Goal: Information Seeking & Learning: Learn about a topic

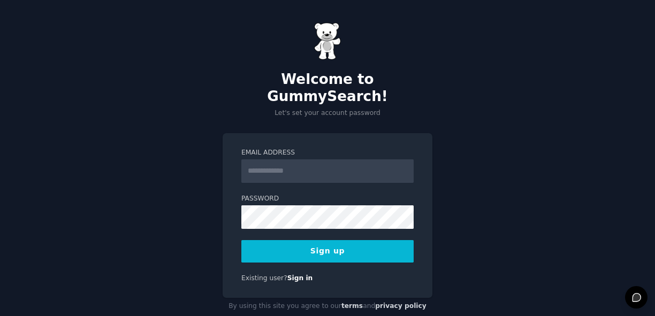
click at [327, 148] on label "Email Address" at bounding box center [327, 153] width 172 height 10
click at [327, 159] on input "Email Address" at bounding box center [327, 171] width 172 height 24
click at [213, 103] on div "Welcome to GummySearch! Let's set your account password Email Address Password …" at bounding box center [327, 168] width 655 height 337
click at [309, 166] on form "Email Address Password 8 or more characters Alphanumeric characters No common p…" at bounding box center [327, 205] width 172 height 114
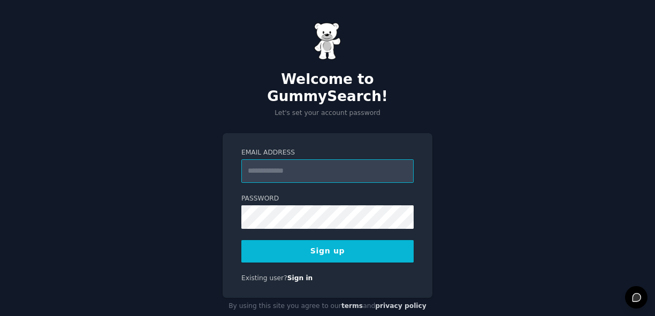
click at [309, 159] on input "Email Address" at bounding box center [327, 171] width 172 height 24
click at [401, 106] on div "Welcome to GummySearch! Let's set your account password Email Address Password …" at bounding box center [327, 168] width 655 height 337
type input "**********"
click at [408, 199] on span at bounding box center [407, 200] width 9 height 9
click at [364, 240] on button "Sign up" at bounding box center [327, 251] width 172 height 22
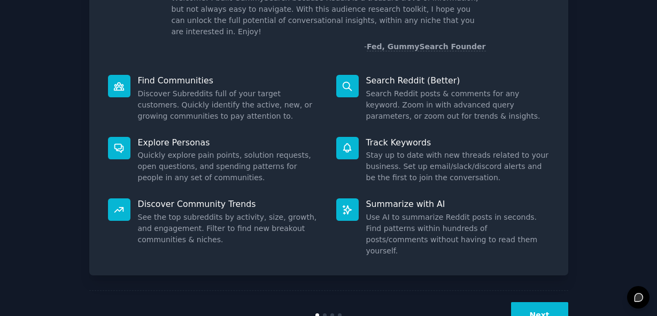
click at [549, 302] on button "Next" at bounding box center [539, 315] width 57 height 26
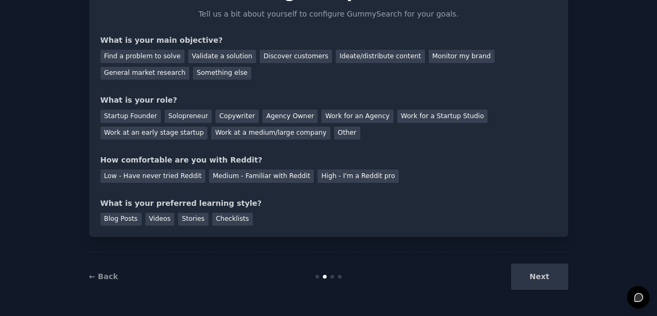
click at [549, 296] on div "← Back Next" at bounding box center [328, 276] width 479 height 49
click at [549, 284] on div "Next" at bounding box center [489, 277] width 160 height 26
click at [547, 277] on div "Next" at bounding box center [489, 277] width 160 height 26
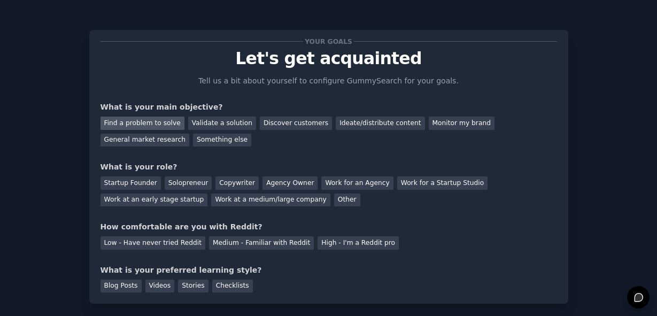
click at [143, 122] on div "Find a problem to solve" at bounding box center [143, 123] width 84 height 13
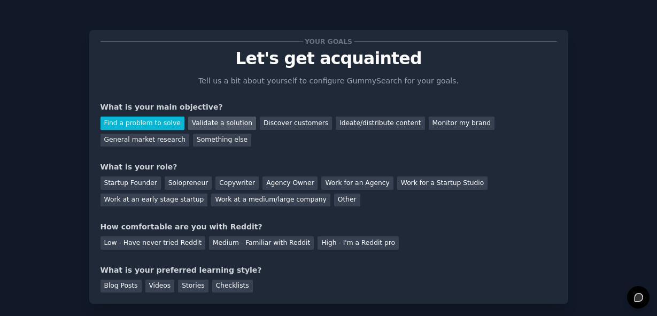
click at [201, 122] on div "Validate a solution" at bounding box center [222, 123] width 68 height 13
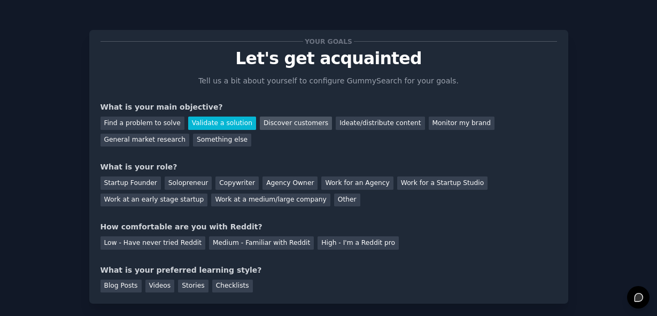
click at [275, 122] on div "Discover customers" at bounding box center [296, 123] width 72 height 13
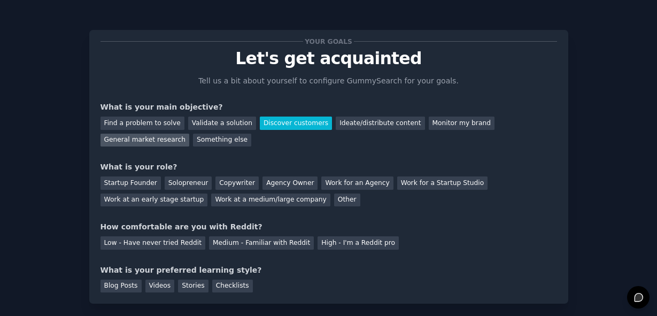
click at [179, 140] on div "General market research" at bounding box center [145, 140] width 89 height 13
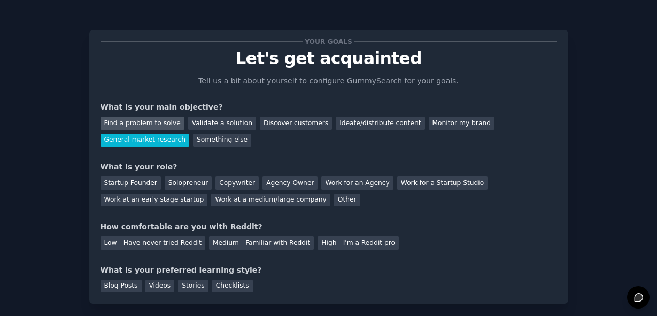
click at [156, 126] on div "Find a problem to solve" at bounding box center [143, 123] width 84 height 13
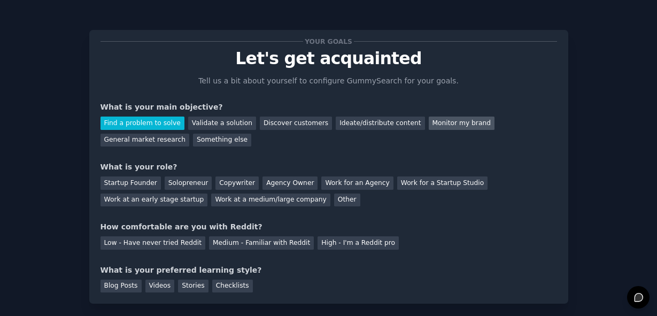
click at [433, 124] on div "Monitor my brand" at bounding box center [462, 123] width 66 height 13
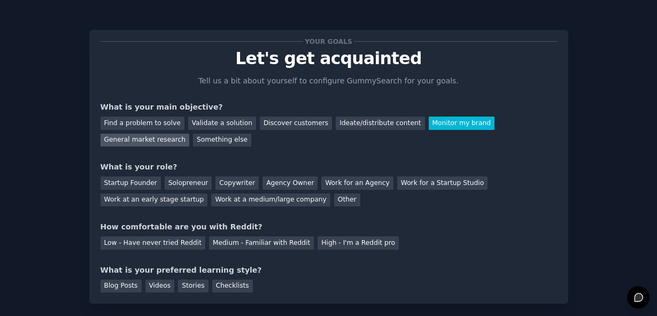
click at [128, 145] on div "General market research" at bounding box center [145, 140] width 89 height 13
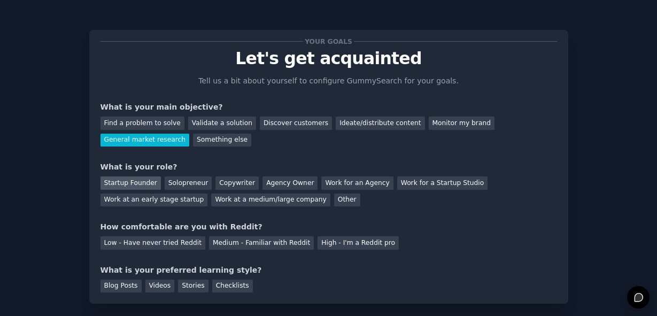
click at [143, 184] on div "Startup Founder" at bounding box center [131, 182] width 60 height 13
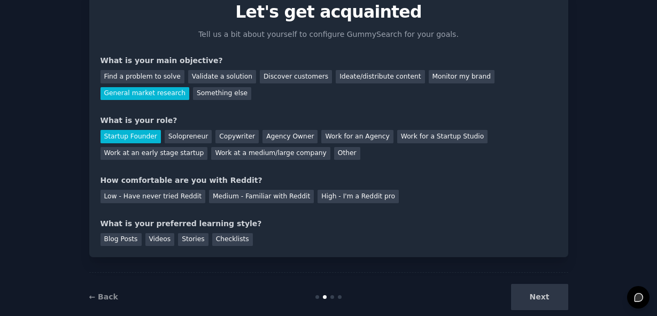
scroll to position [67, 0]
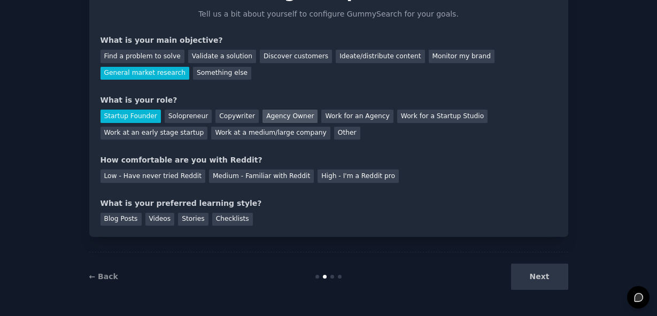
click at [296, 114] on div "Agency Owner" at bounding box center [290, 116] width 55 height 13
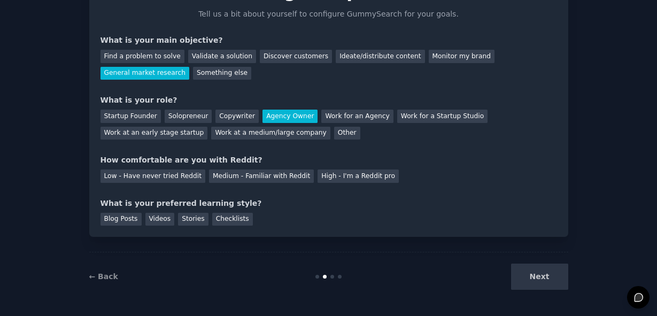
click at [263, 182] on div "Your goals Let's get acquainted Tell us a bit about yourself to configure Gummy…" at bounding box center [329, 99] width 457 height 251
click at [260, 177] on div "Medium - Familiar with Reddit" at bounding box center [261, 176] width 105 height 13
click at [118, 214] on div "Blog Posts" at bounding box center [121, 219] width 41 height 13
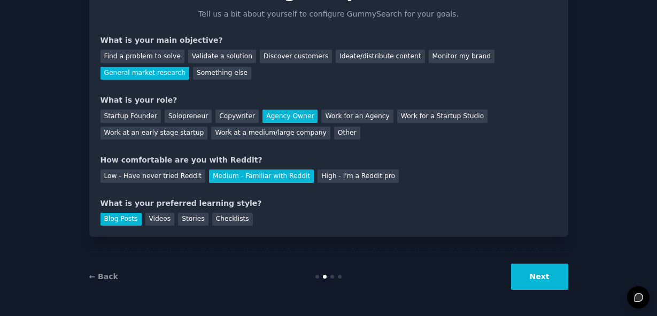
click at [534, 275] on button "Next" at bounding box center [539, 277] width 57 height 26
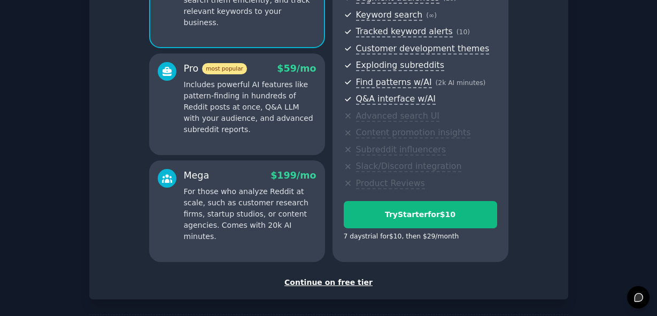
scroll to position [191, 0]
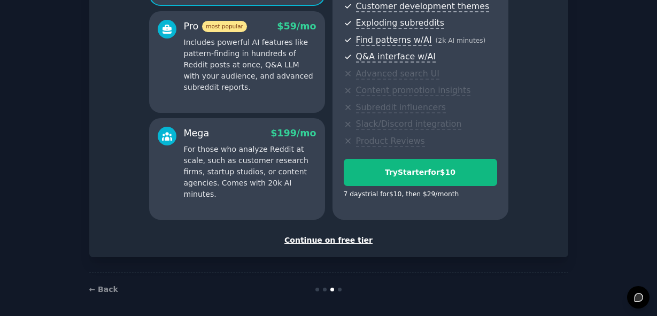
click at [350, 240] on div "Continue on free tier" at bounding box center [329, 240] width 457 height 11
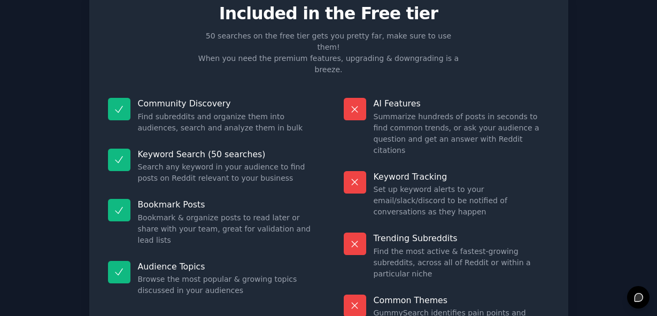
scroll to position [101, 0]
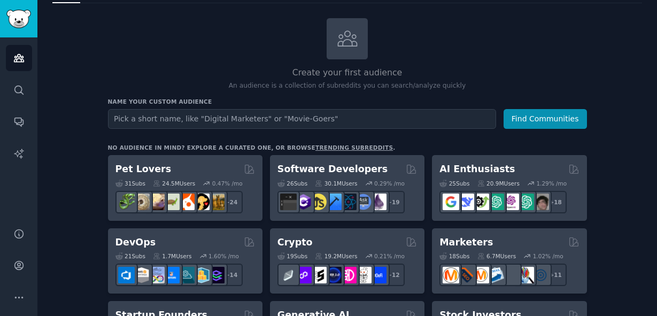
scroll to position [52, 0]
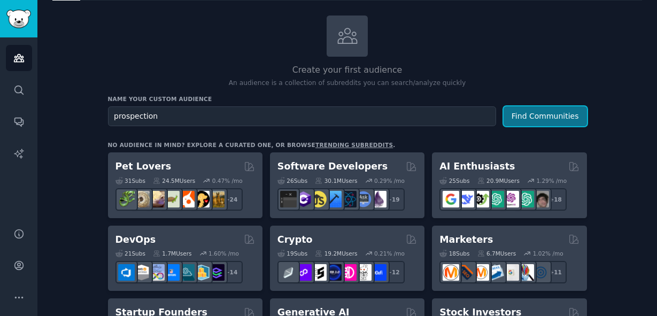
click at [541, 111] on button "Find Communities" at bounding box center [545, 116] width 83 height 20
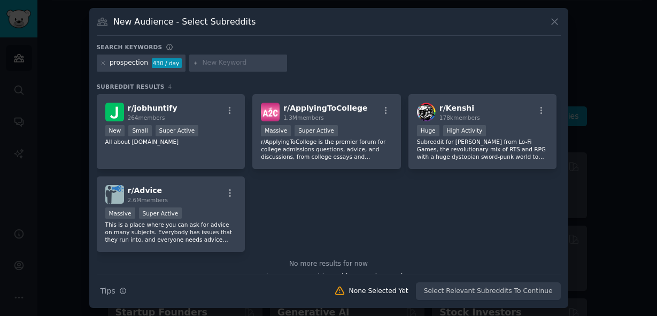
click at [555, 26] on icon at bounding box center [554, 21] width 11 height 11
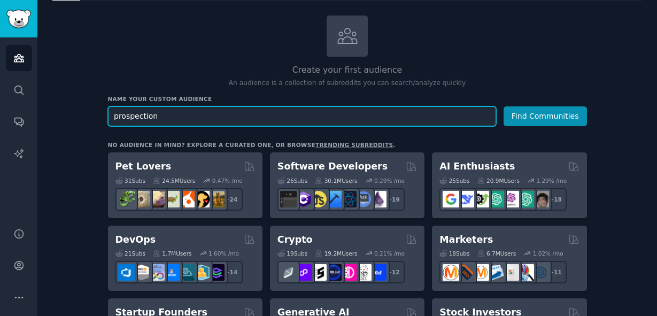
click at [211, 122] on input "prospection" at bounding box center [302, 116] width 388 height 20
type input "lead acquisition"
click at [504, 106] on button "Find Communities" at bounding box center [545, 116] width 83 height 20
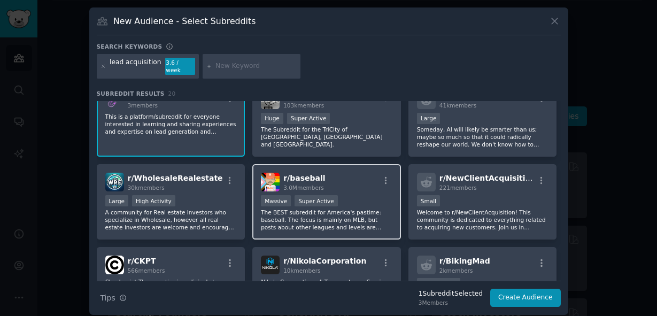
scroll to position [20, 0]
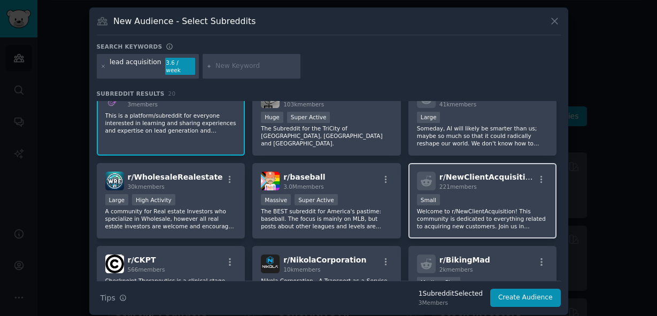
click at [506, 194] on div "Small" at bounding box center [483, 200] width 132 height 13
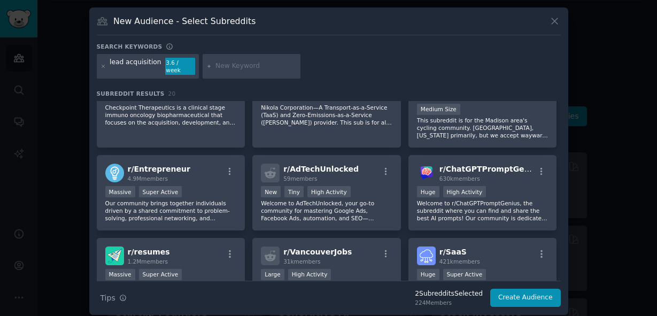
scroll to position [199, 0]
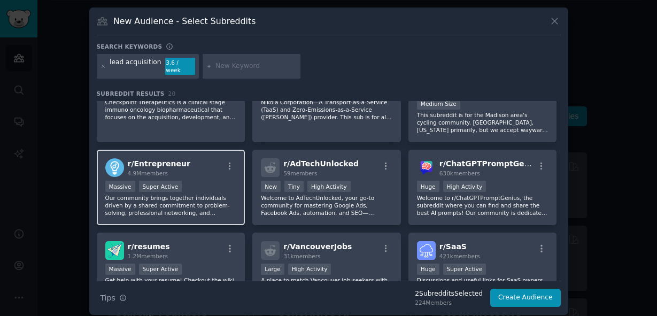
click at [218, 181] on div "Massive Super Active" at bounding box center [171, 187] width 132 height 13
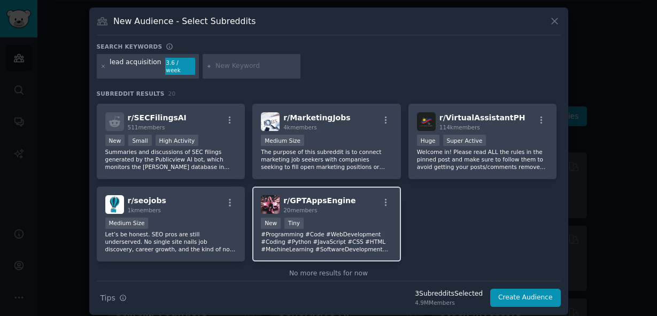
scroll to position [402, 0]
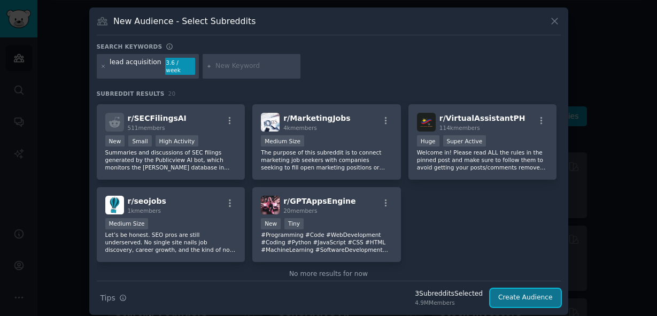
click at [512, 289] on button "Create Audience" at bounding box center [525, 298] width 71 height 18
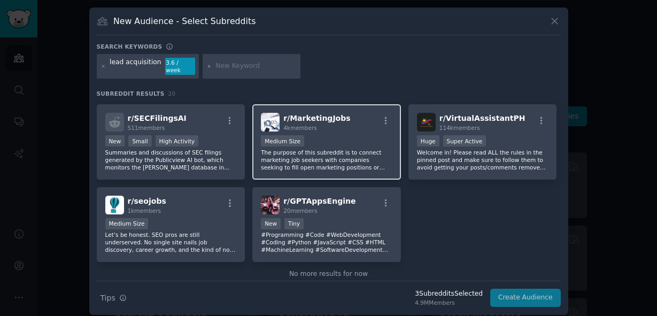
scroll to position [0, 0]
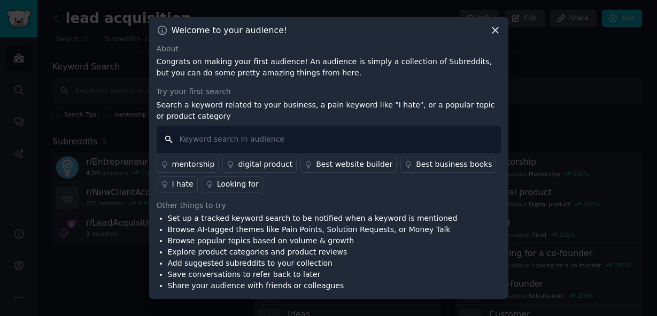
click at [302, 145] on input "text" at bounding box center [329, 139] width 344 height 27
type input "prospection"
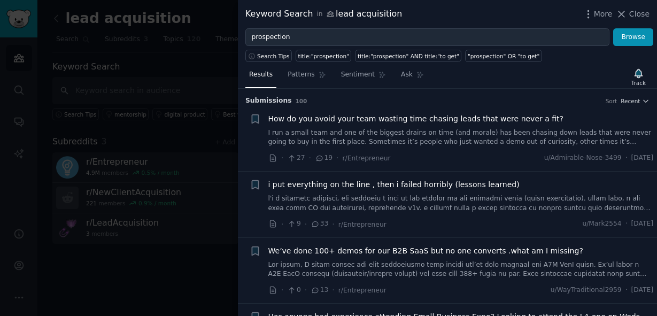
click at [391, 119] on span "How do you avoid your team wasting time chasing leads that were never a fit?" at bounding box center [416, 118] width 296 height 11
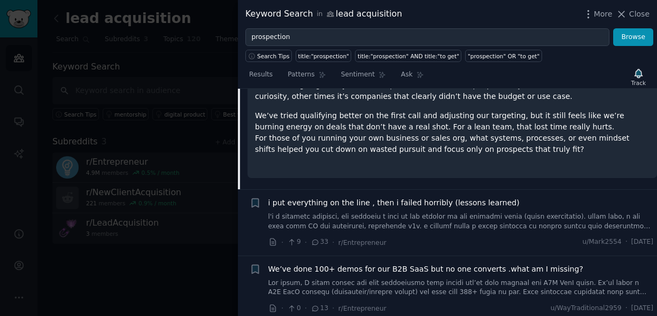
scroll to position [196, 0]
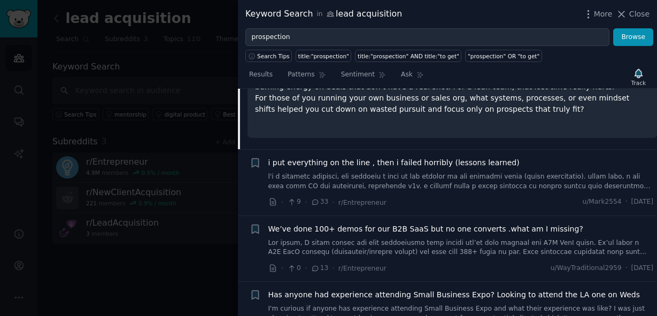
click at [202, 164] on div at bounding box center [328, 158] width 657 height 316
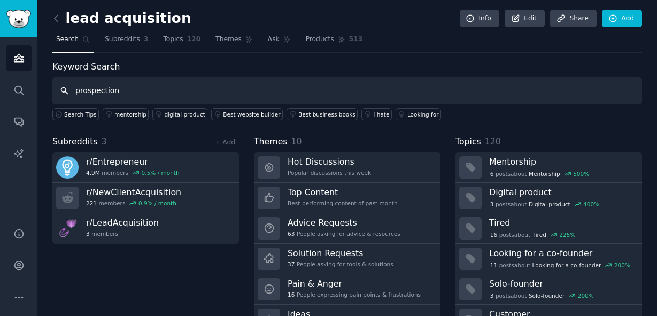
type input "prospection"
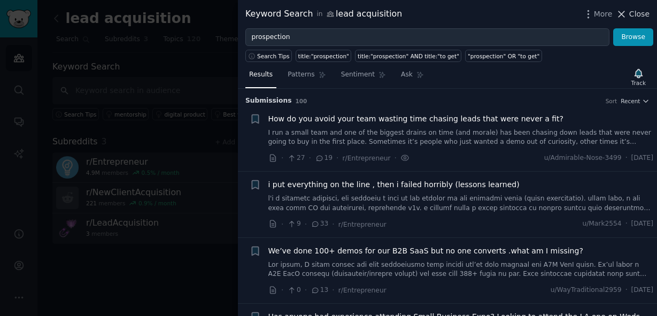
click at [634, 18] on span "Close" at bounding box center [639, 14] width 20 height 11
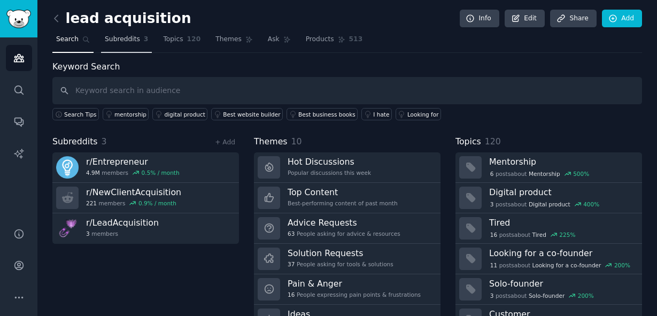
click at [129, 47] on link "Subreddits 3" at bounding box center [126, 42] width 51 height 22
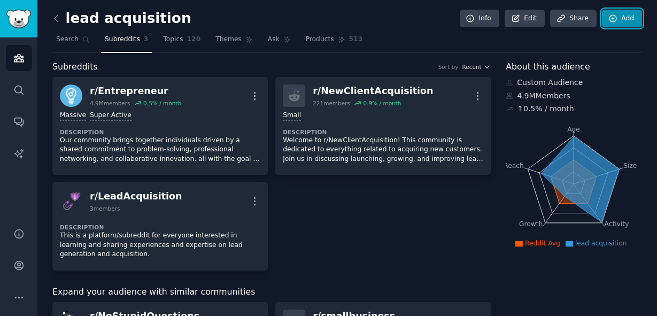
click at [617, 20] on link "Add" at bounding box center [622, 19] width 40 height 18
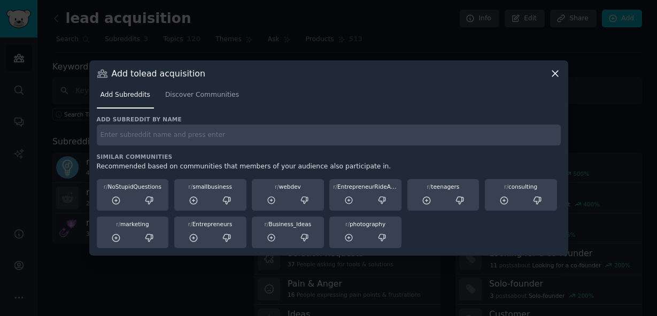
click at [194, 139] on input "text" at bounding box center [329, 135] width 464 height 21
type input "sales"
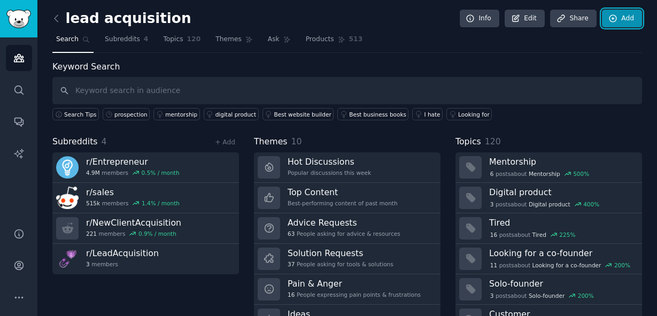
click at [610, 16] on icon at bounding box center [614, 19] width 10 height 10
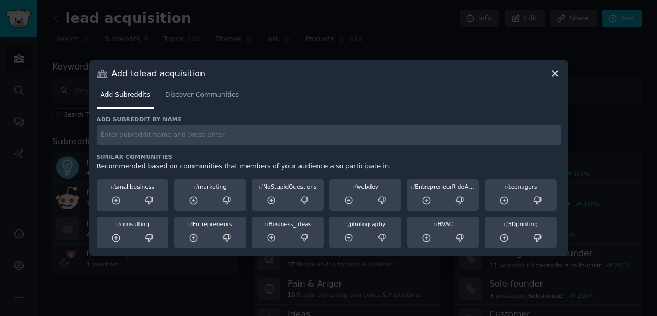
click at [291, 150] on div "Add subreddit by name Similar Communities Recommended based on communities that…" at bounding box center [329, 182] width 464 height 133
click at [226, 96] on span "Discover Communities" at bounding box center [202, 95] width 74 height 10
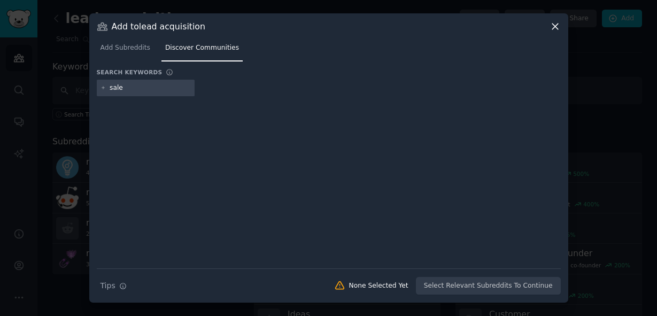
type input "sales"
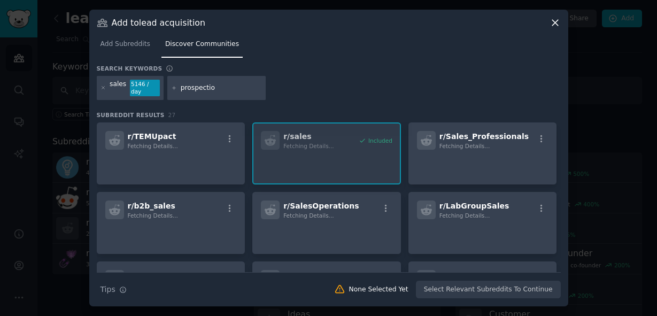
type input "prospection"
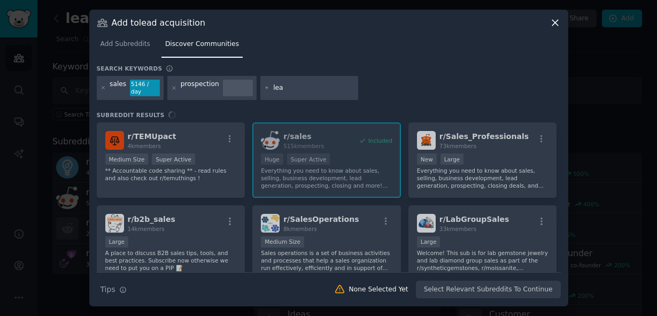
type input "lead"
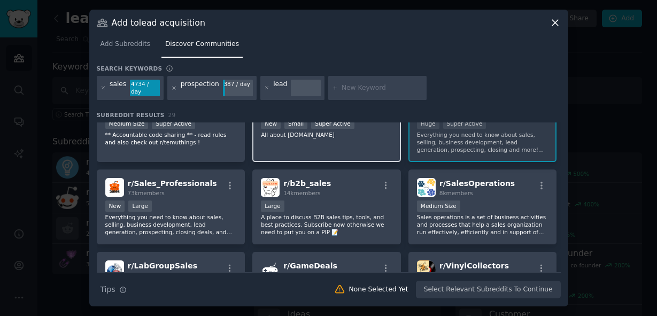
scroll to position [37, 0]
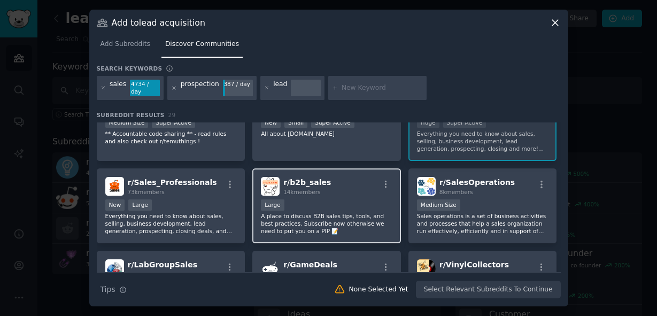
click at [338, 190] on div "r/ b2b_sales 14k members" at bounding box center [327, 186] width 132 height 19
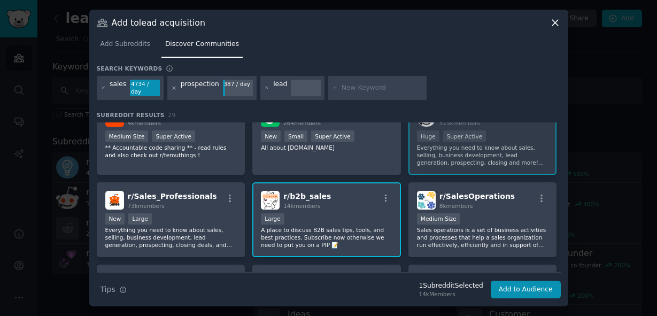
scroll to position [16, 0]
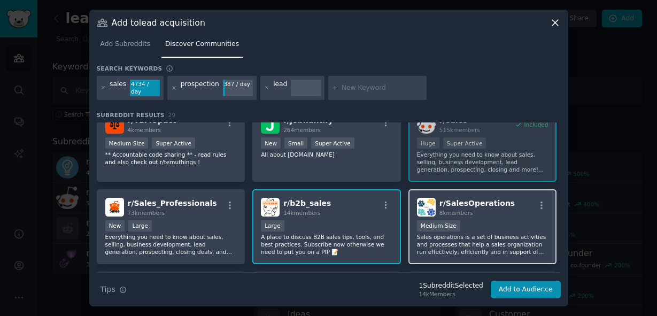
click at [494, 211] on div "8k members" at bounding box center [477, 212] width 75 height 7
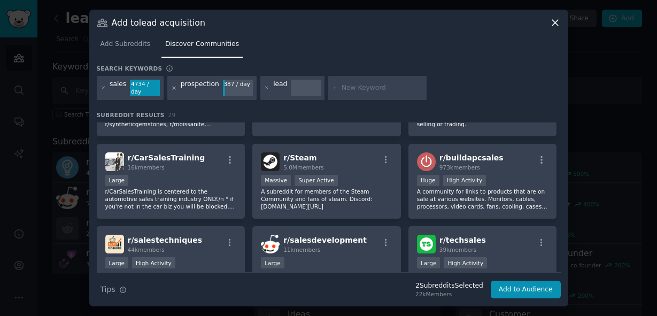
scroll to position [244, 0]
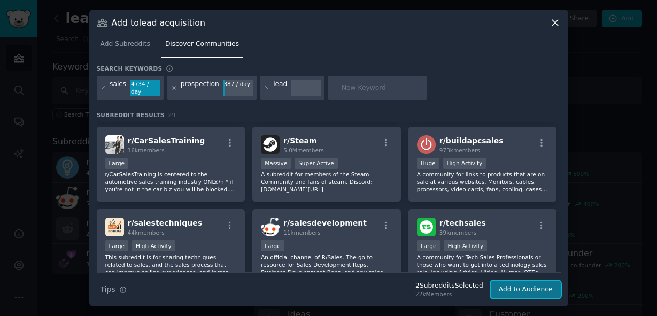
click at [525, 290] on button "Add to Audience" at bounding box center [526, 290] width 70 height 18
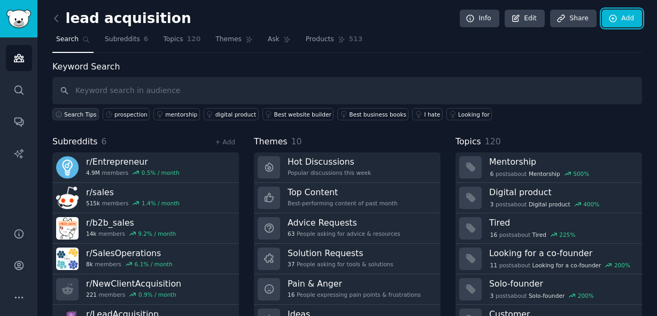
click at [96, 115] on button "Search Tips" at bounding box center [75, 114] width 47 height 12
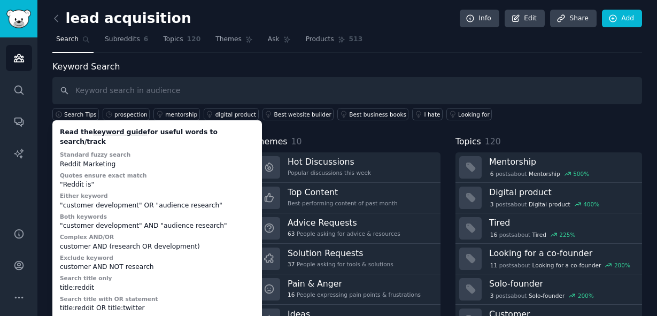
click at [179, 73] on div "Keyword Search Search Tips Read the keyword guide for useful words to search/tr…" at bounding box center [347, 90] width 590 height 60
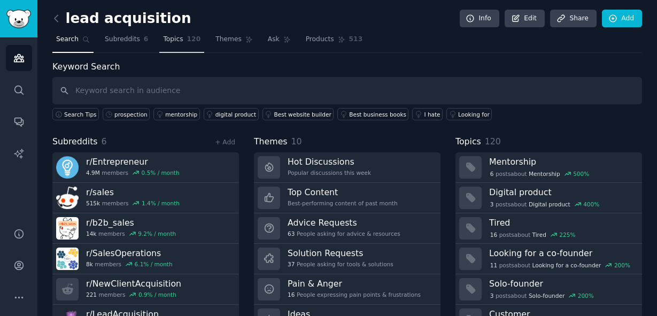
click at [180, 40] on span "Topics" at bounding box center [173, 40] width 20 height 10
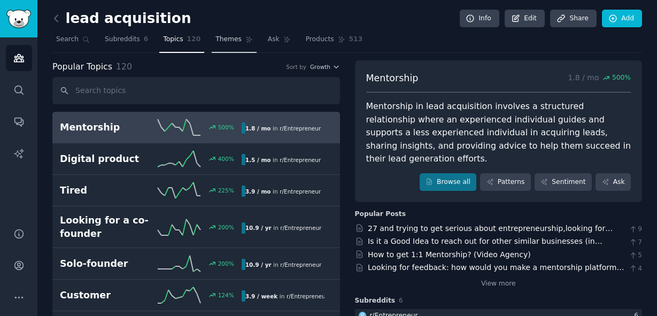
click at [236, 37] on span "Themes" at bounding box center [229, 40] width 26 height 10
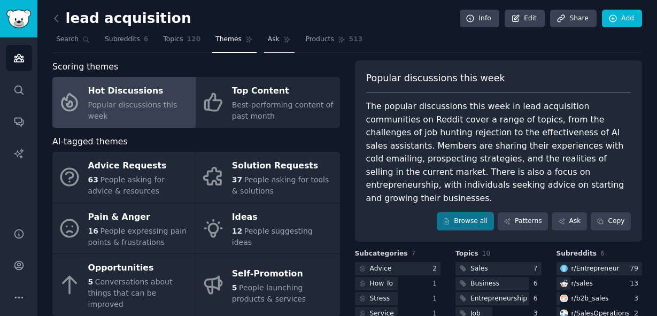
click at [277, 34] on link "Ask" at bounding box center [279, 42] width 30 height 22
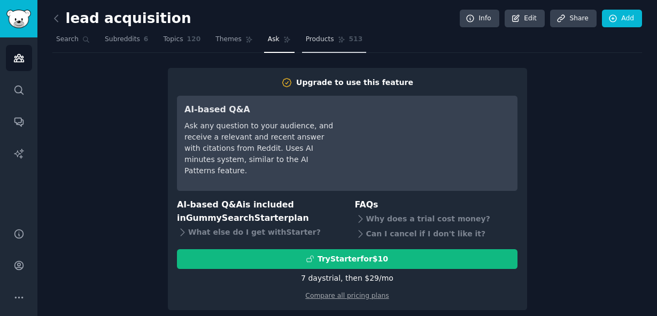
click at [341, 43] on link "Products 513" at bounding box center [334, 42] width 64 height 22
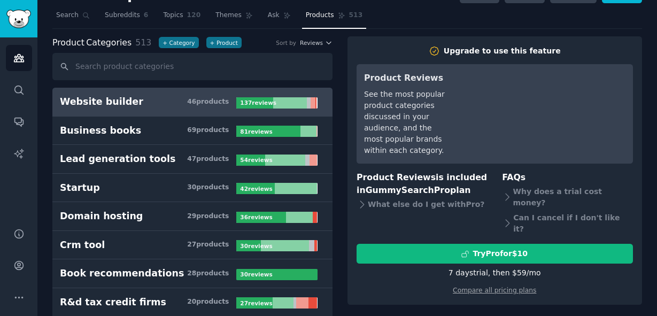
scroll to position [26, 0]
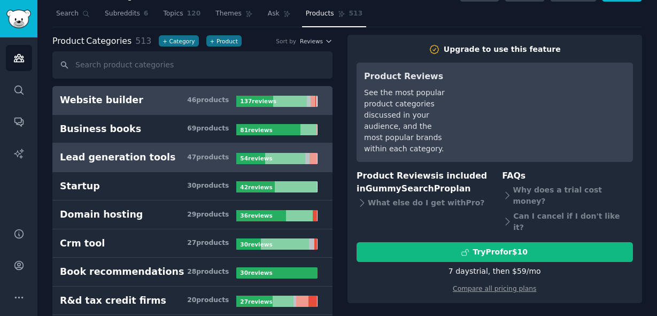
click at [135, 152] on div "Lead generation tools" at bounding box center [118, 157] width 116 height 13
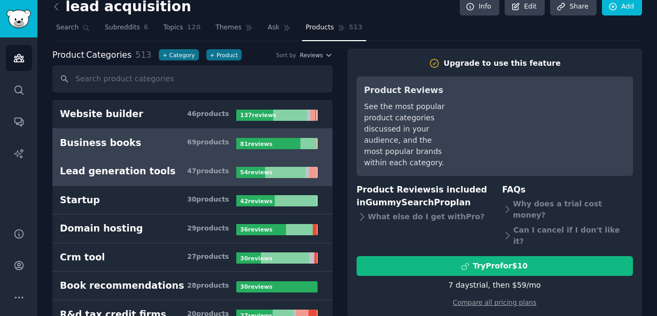
scroll to position [13, 0]
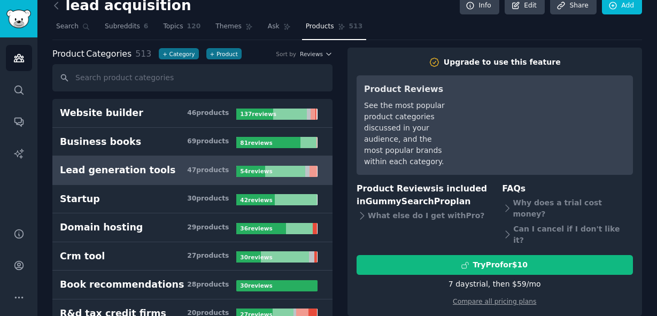
click at [101, 176] on link "Lead generation tools 47 product s 54 review s" at bounding box center [192, 170] width 280 height 29
click at [163, 25] on span "Topics" at bounding box center [173, 27] width 20 height 10
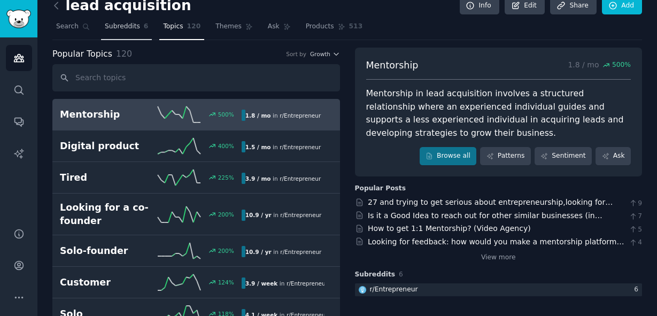
click at [136, 24] on span "Subreddits" at bounding box center [122, 27] width 35 height 10
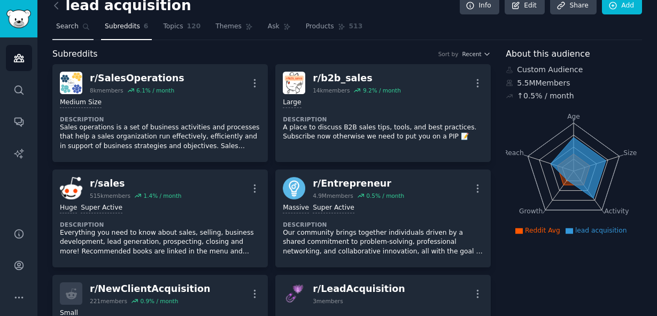
click at [78, 24] on link "Search" at bounding box center [72, 29] width 41 height 22
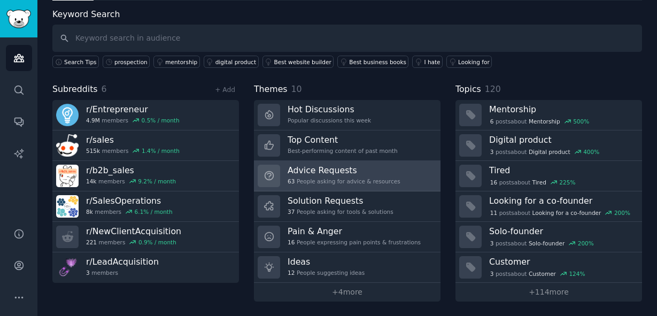
scroll to position [50, 0]
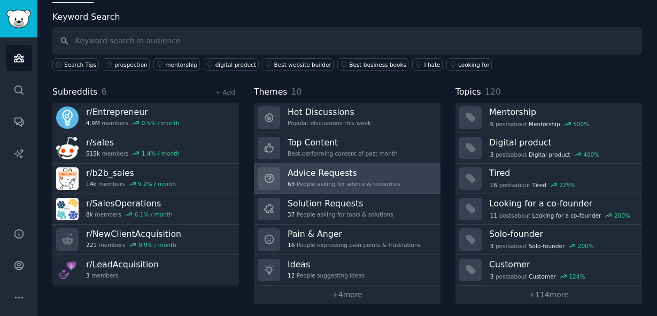
click at [382, 184] on div "63 People asking for advice & resources" at bounding box center [344, 183] width 113 height 7
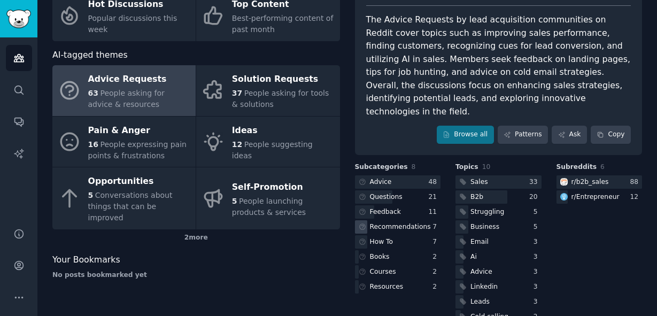
scroll to position [89, 0]
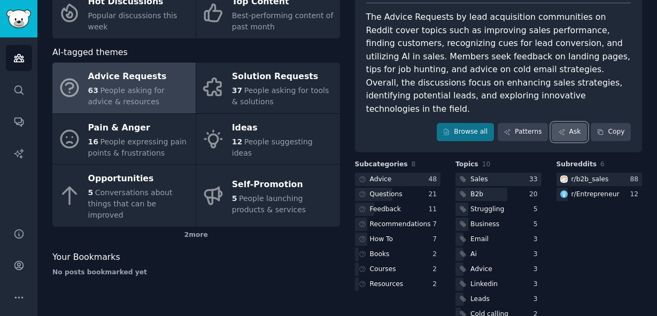
click at [559, 128] on icon at bounding box center [561, 131] width 7 height 7
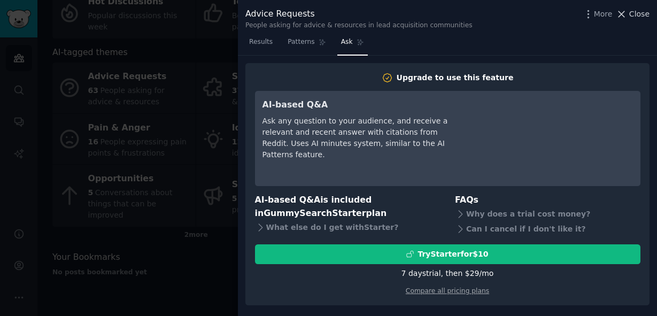
click at [643, 10] on span "Close" at bounding box center [639, 14] width 20 height 11
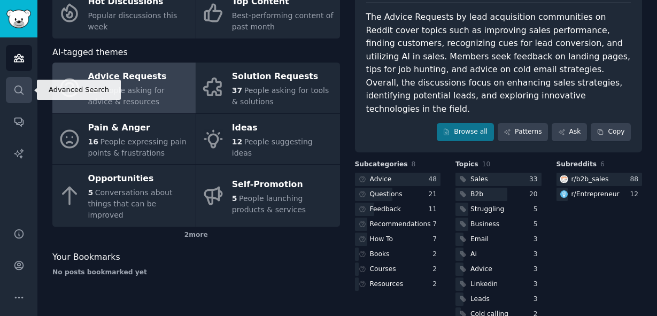
click at [21, 91] on icon "Sidebar" at bounding box center [18, 89] width 11 height 11
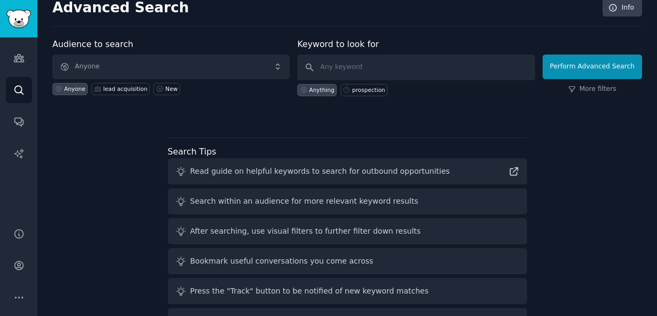
scroll to position [11, 0]
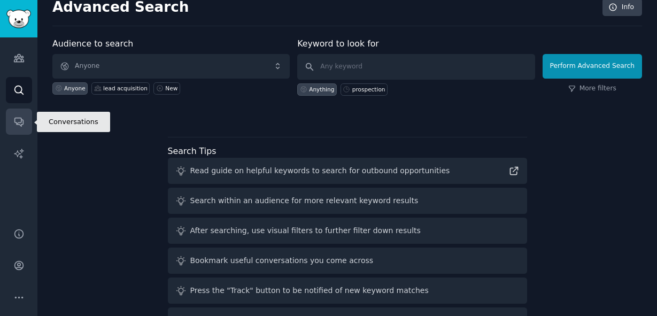
click at [22, 114] on link "Conversations" at bounding box center [19, 122] width 26 height 26
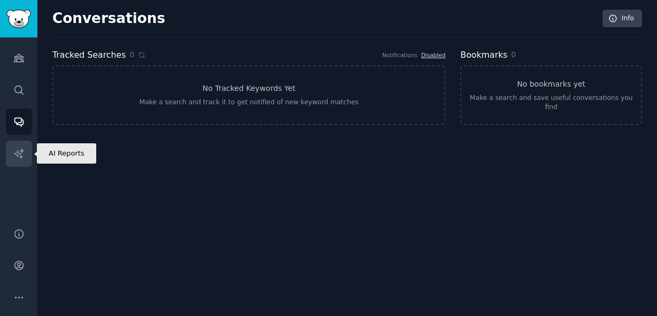
click at [22, 144] on link "AI Reports" at bounding box center [19, 154] width 26 height 26
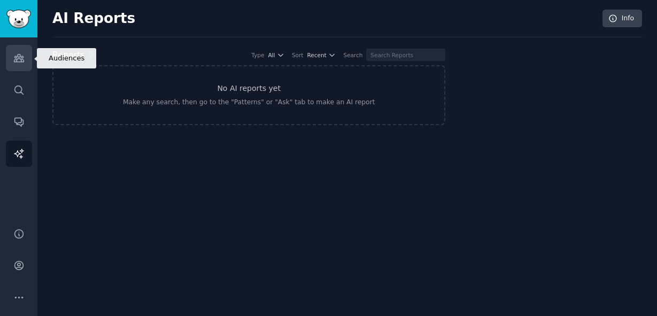
click at [13, 61] on icon "Sidebar" at bounding box center [18, 57] width 11 height 11
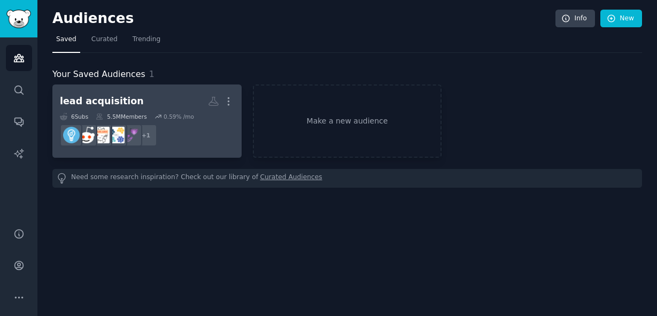
click at [190, 140] on dd "+ 1" at bounding box center [147, 135] width 174 height 30
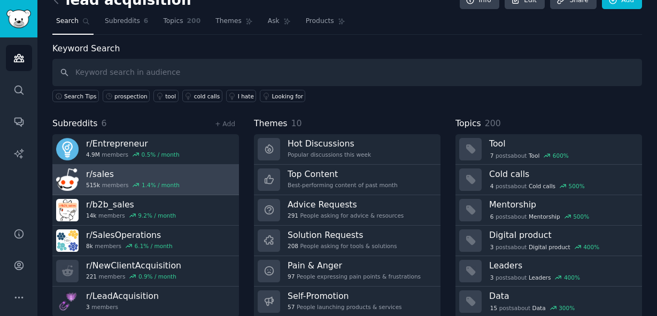
scroll to position [19, 0]
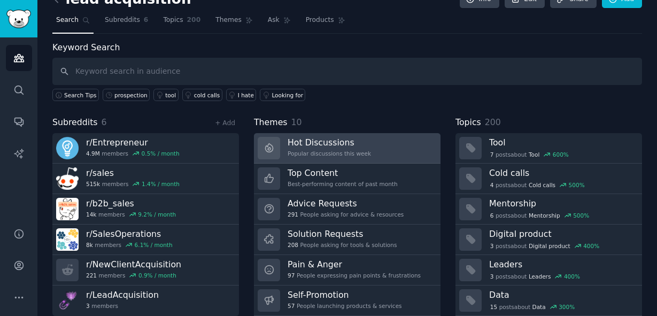
click at [357, 145] on h3 "Hot Discussions" at bounding box center [329, 142] width 83 height 11
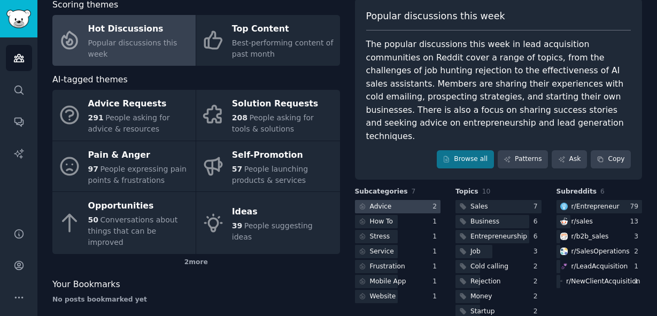
scroll to position [97, 0]
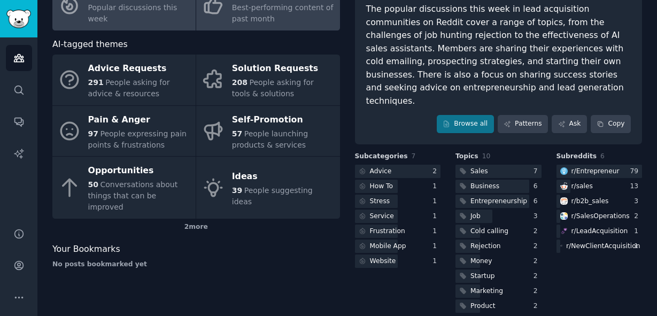
click at [262, 29] on link "Top Content Best-performing content of past month" at bounding box center [267, 5] width 143 height 51
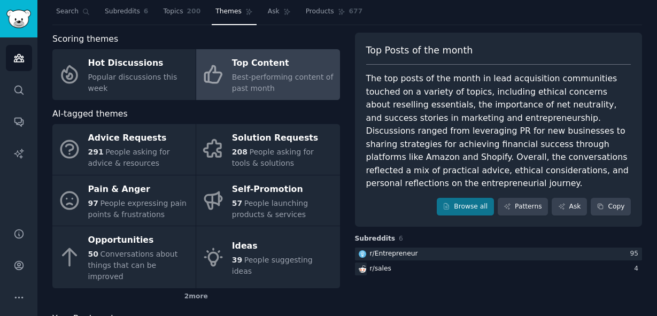
scroll to position [29, 0]
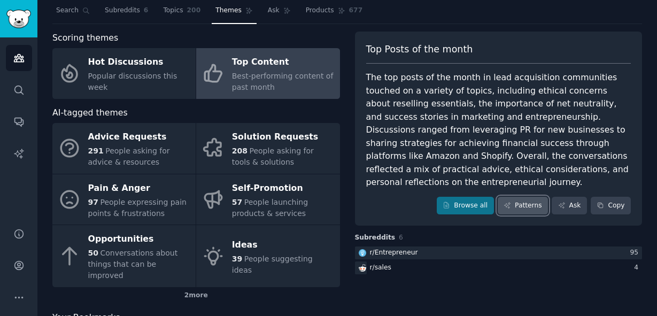
click at [518, 210] on link "Patterns" at bounding box center [523, 206] width 50 height 18
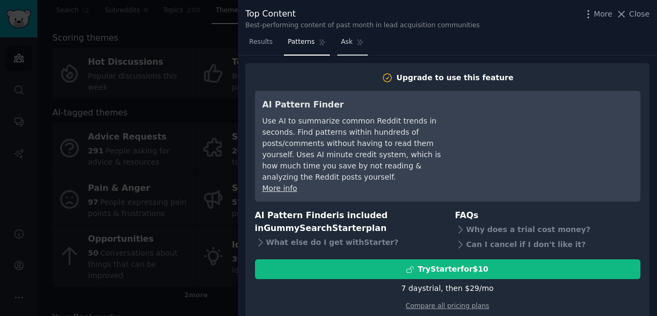
click at [348, 48] on link "Ask" at bounding box center [352, 45] width 30 height 22
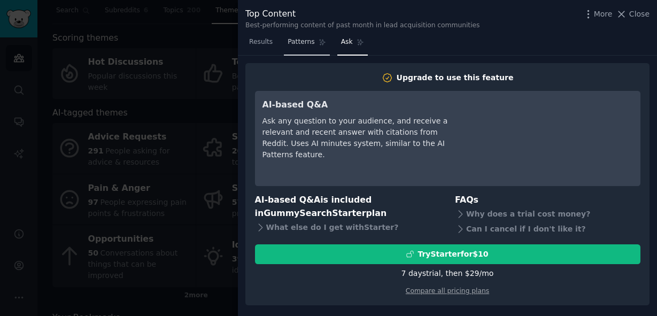
click at [297, 40] on span "Patterns" at bounding box center [301, 42] width 27 height 10
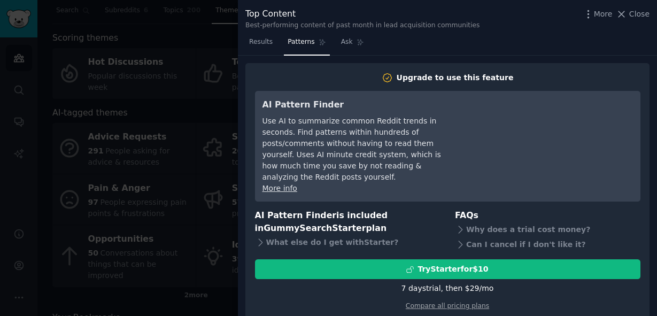
click at [638, 19] on div "More Close" at bounding box center [616, 13] width 67 height 13
click at [118, 95] on div at bounding box center [328, 158] width 657 height 316
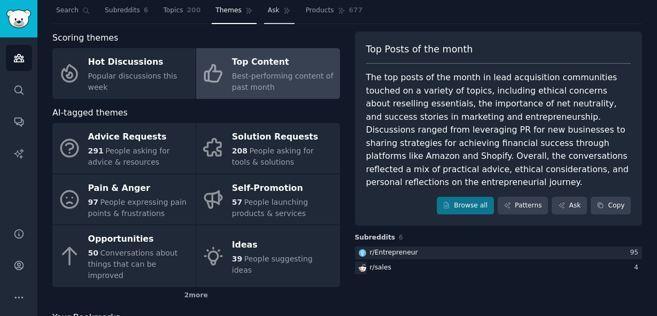
click at [291, 13] on link "Ask" at bounding box center [279, 13] width 30 height 22
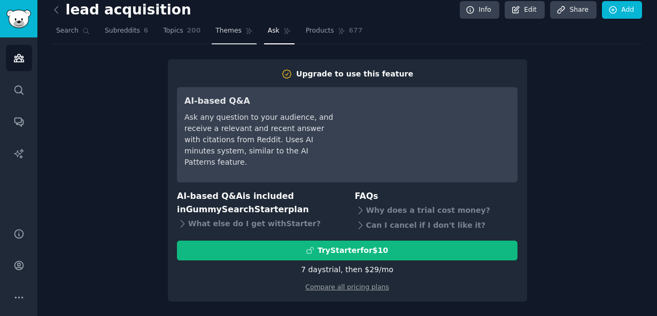
click at [236, 30] on span "Themes" at bounding box center [229, 31] width 26 height 10
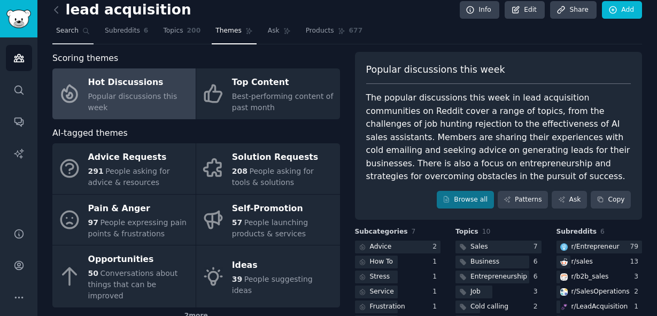
click at [66, 32] on span "Search" at bounding box center [67, 31] width 22 height 10
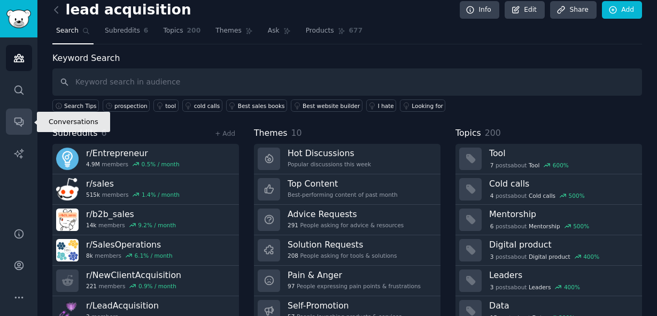
click at [18, 114] on link "Conversations" at bounding box center [19, 122] width 26 height 26
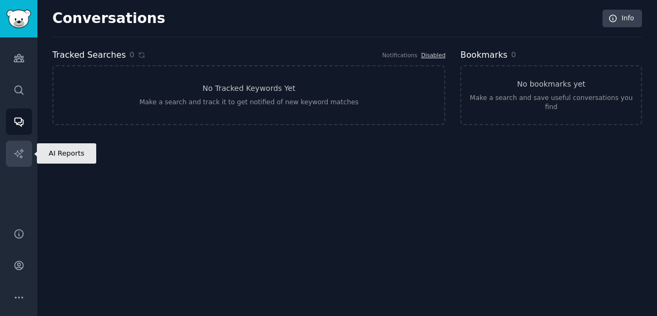
click at [19, 150] on icon "Sidebar" at bounding box center [18, 153] width 11 height 11
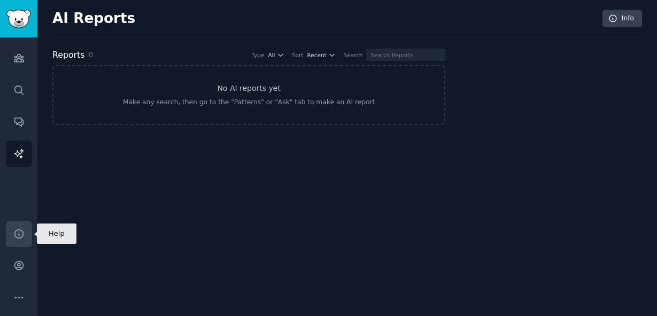
click at [24, 225] on link "Help" at bounding box center [19, 234] width 26 height 26
